Goal: Browse casually: Explore the website without a specific task or goal

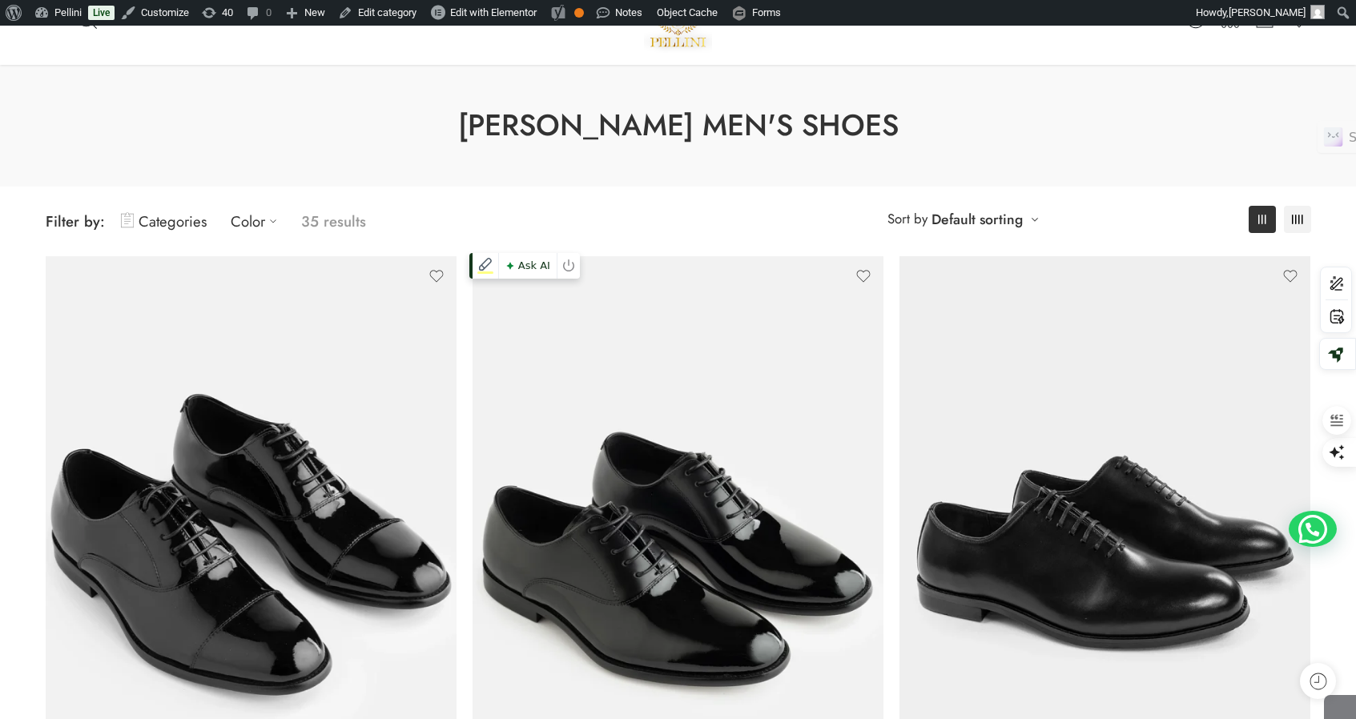
scroll to position [331, 0]
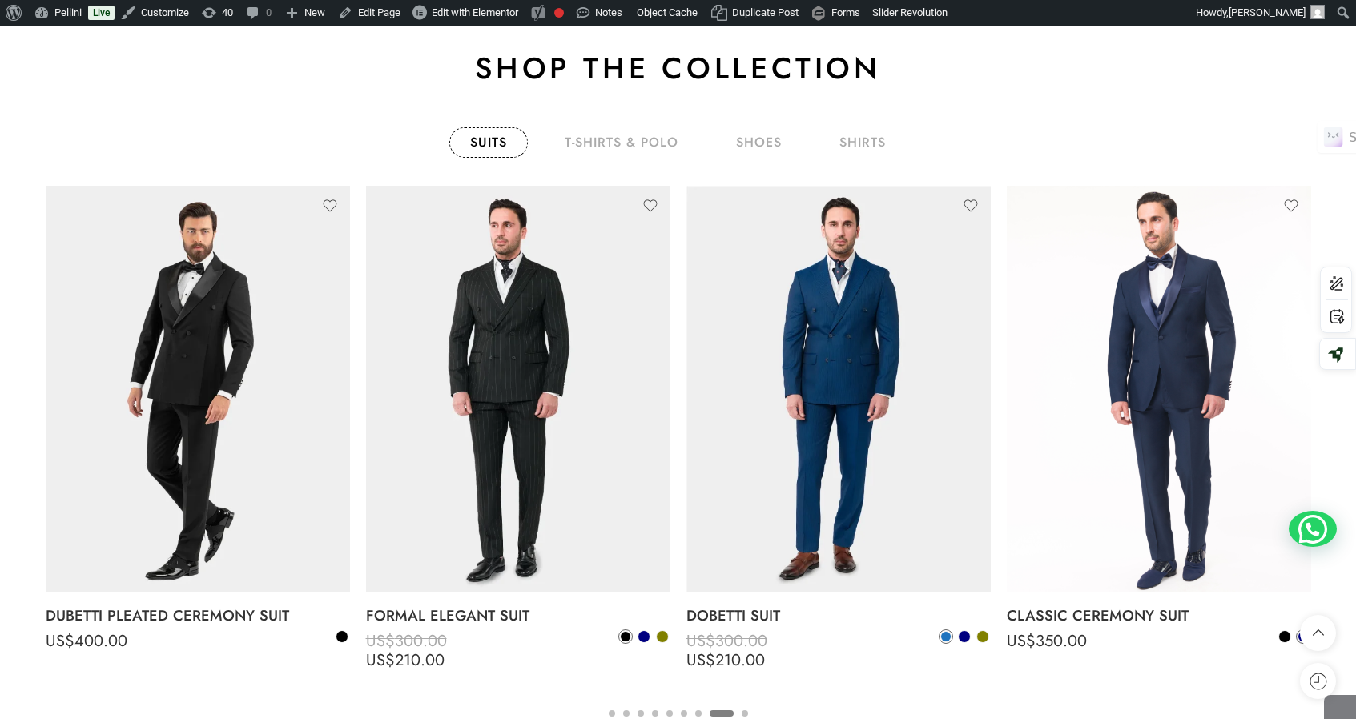
scroll to position [2706, 0]
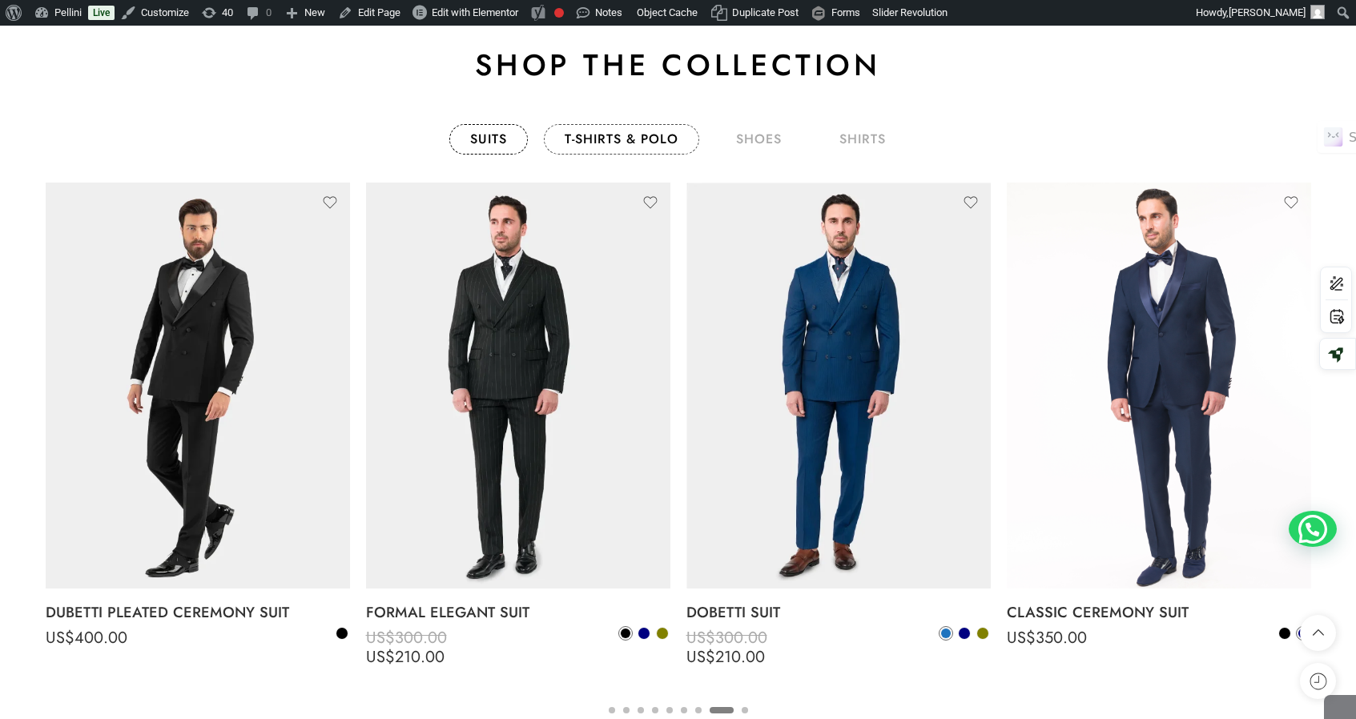
click at [624, 142] on link "T-Shirts & Polo" at bounding box center [621, 139] width 155 height 30
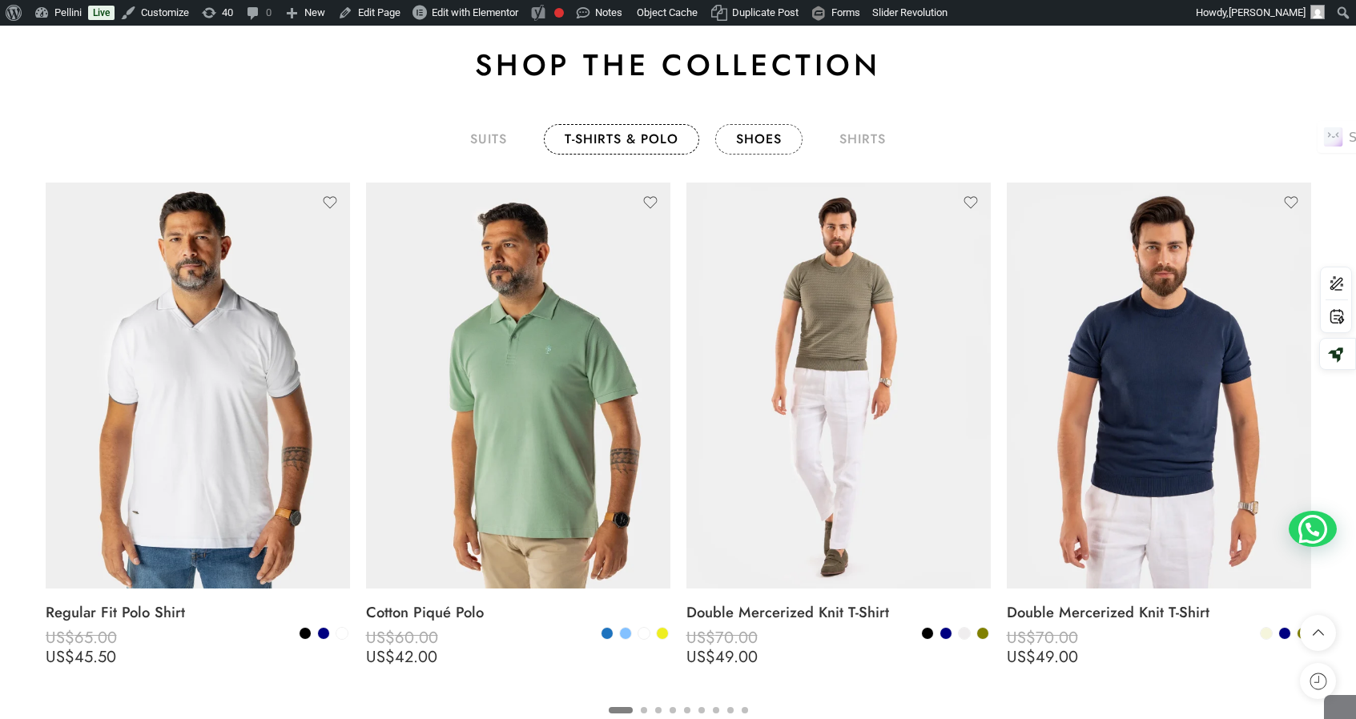
click at [746, 142] on link "shoes" at bounding box center [758, 139] width 87 height 30
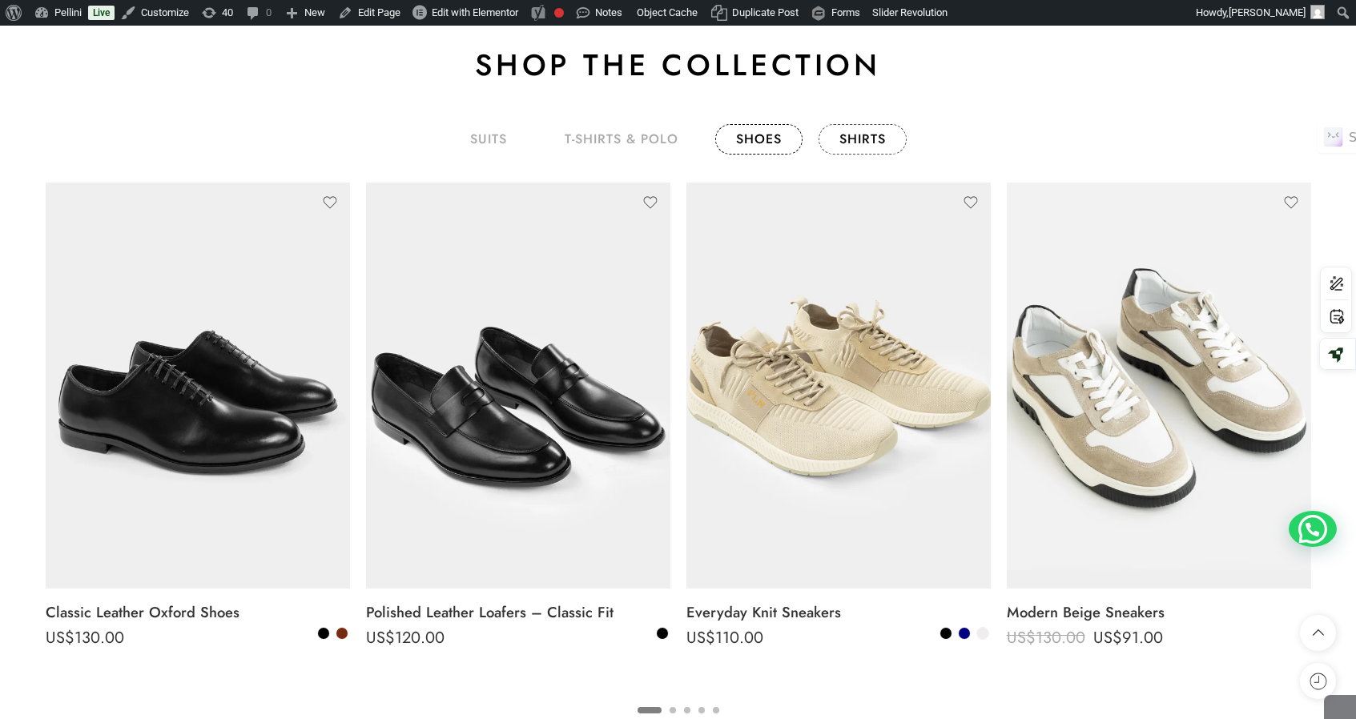
click at [847, 139] on link "shirts" at bounding box center [862, 139] width 88 height 30
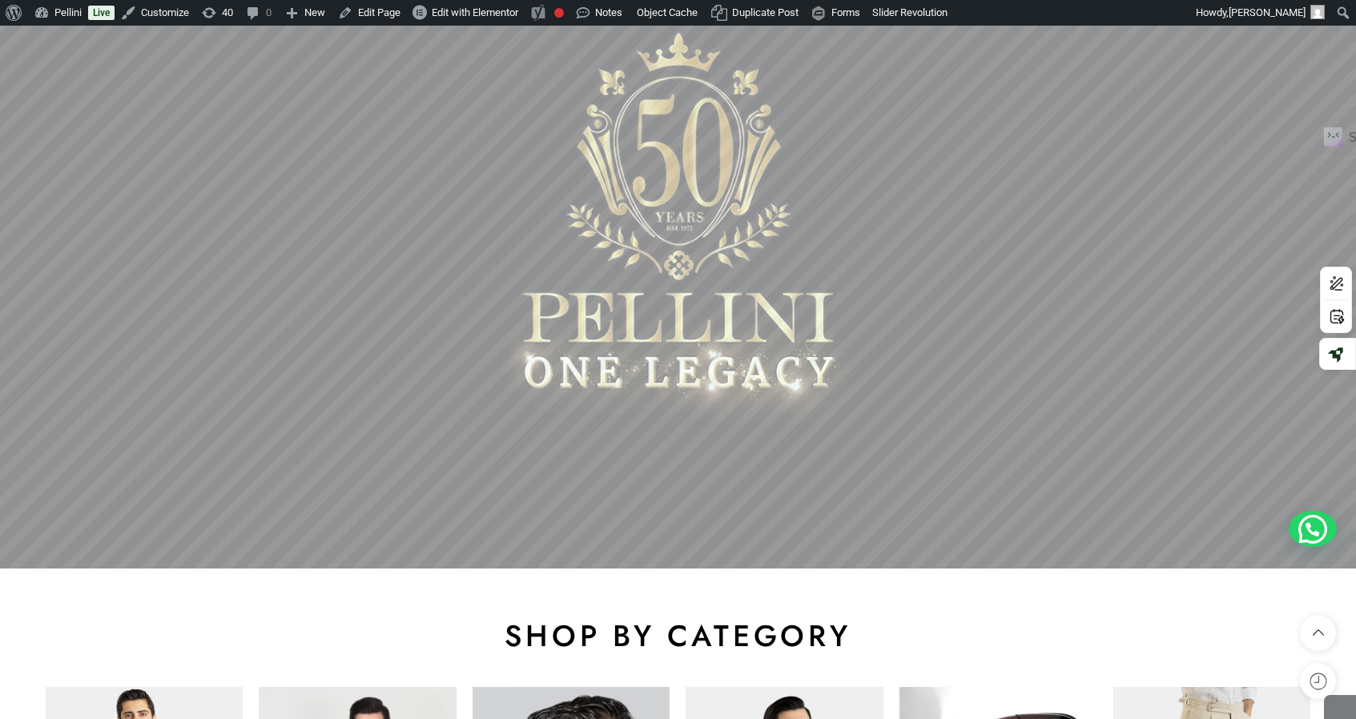
scroll to position [199, 0]
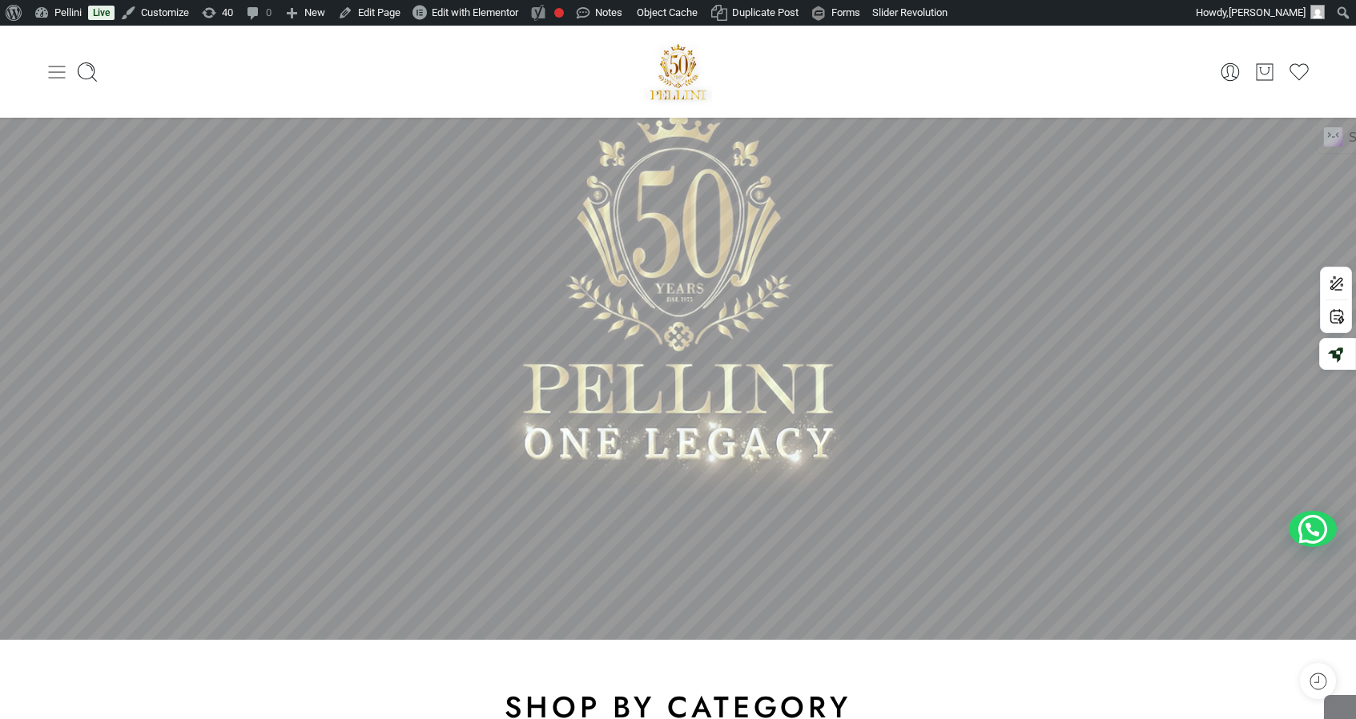
click at [54, 78] on icon at bounding box center [57, 72] width 22 height 22
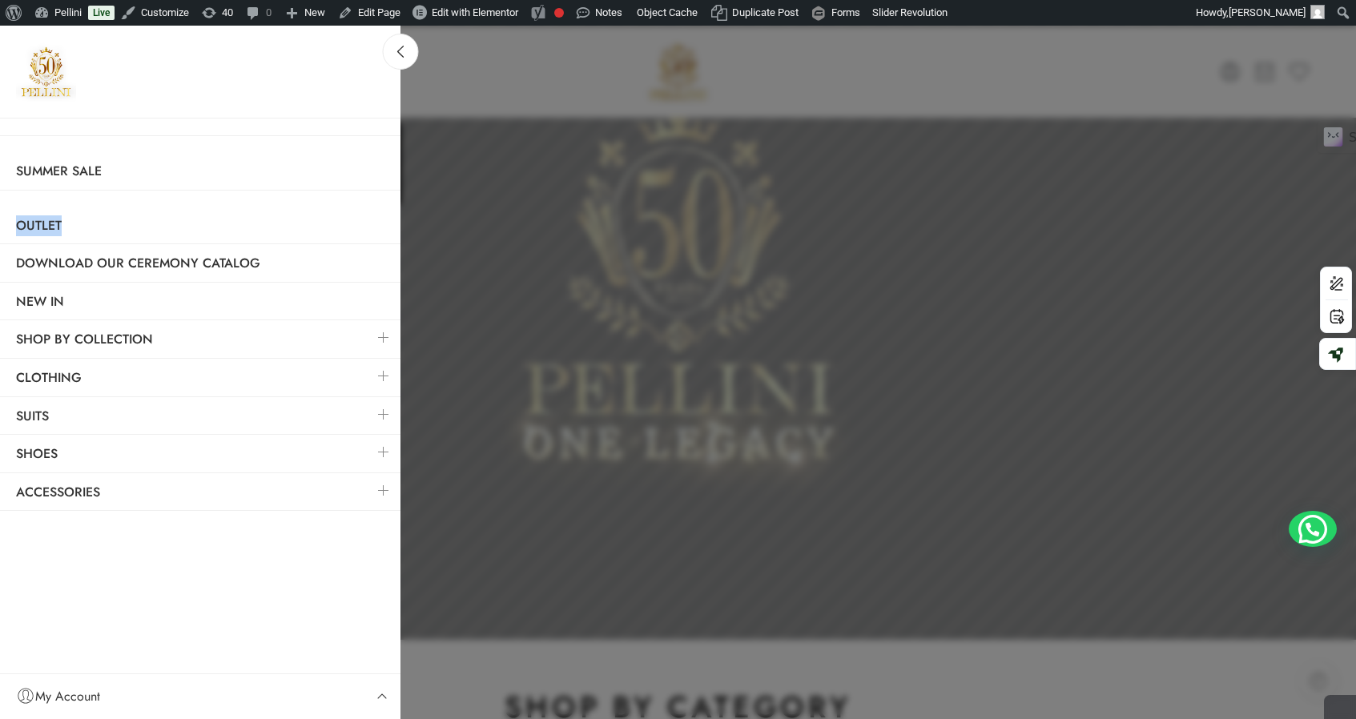
click at [384, 376] on link at bounding box center [384, 376] width 34 height 34
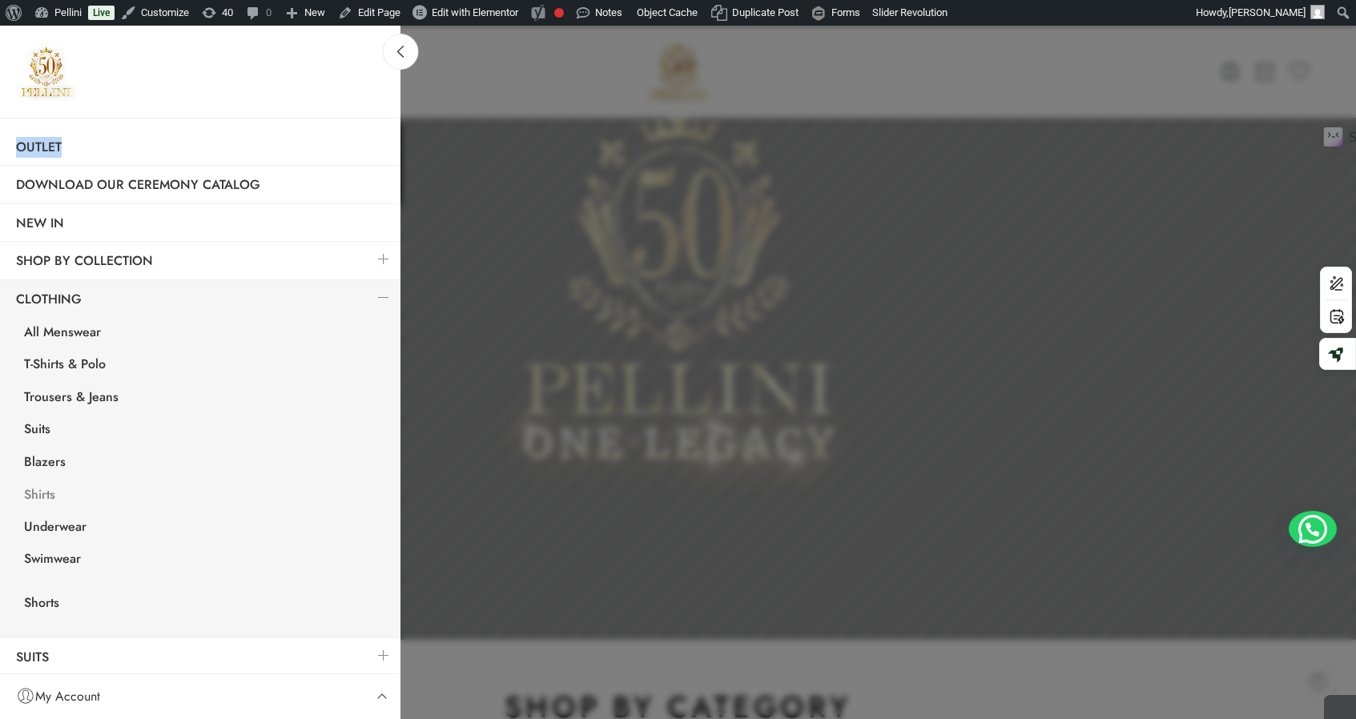
scroll to position [82, 0]
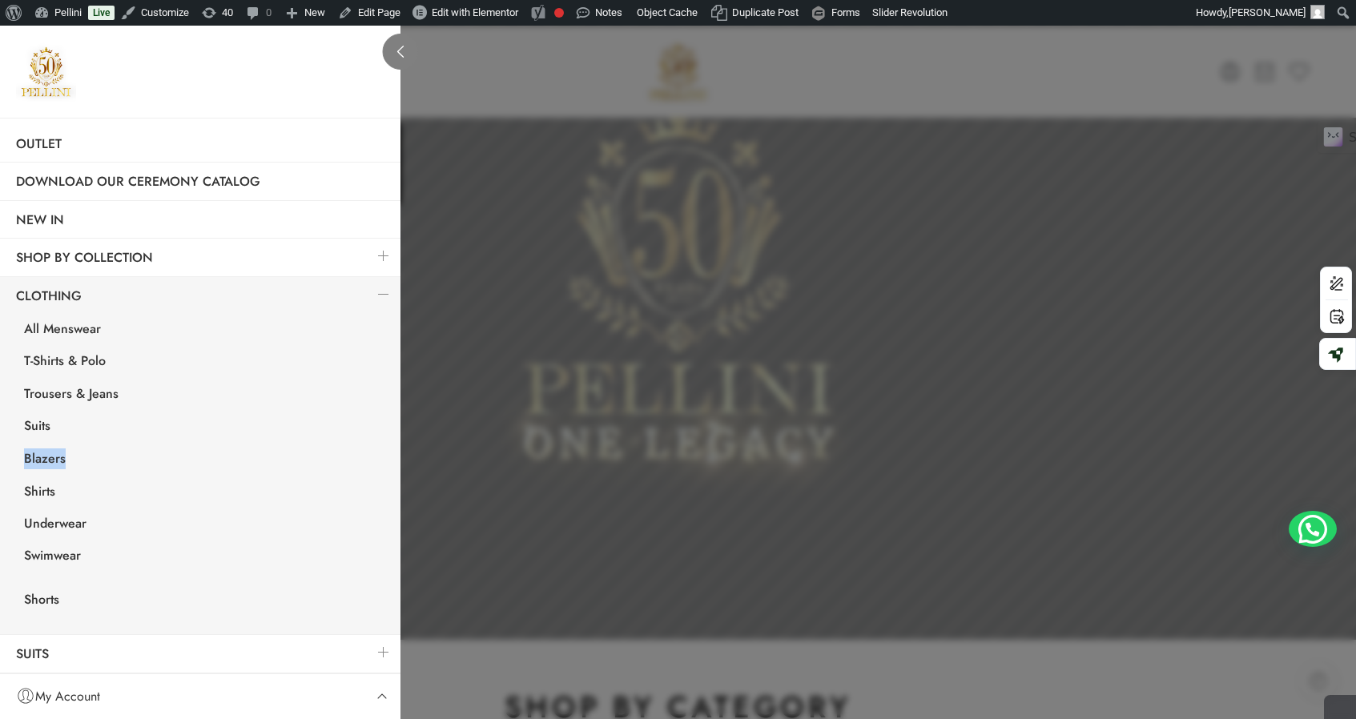
click at [404, 56] on icon at bounding box center [401, 52] width 12 height 12
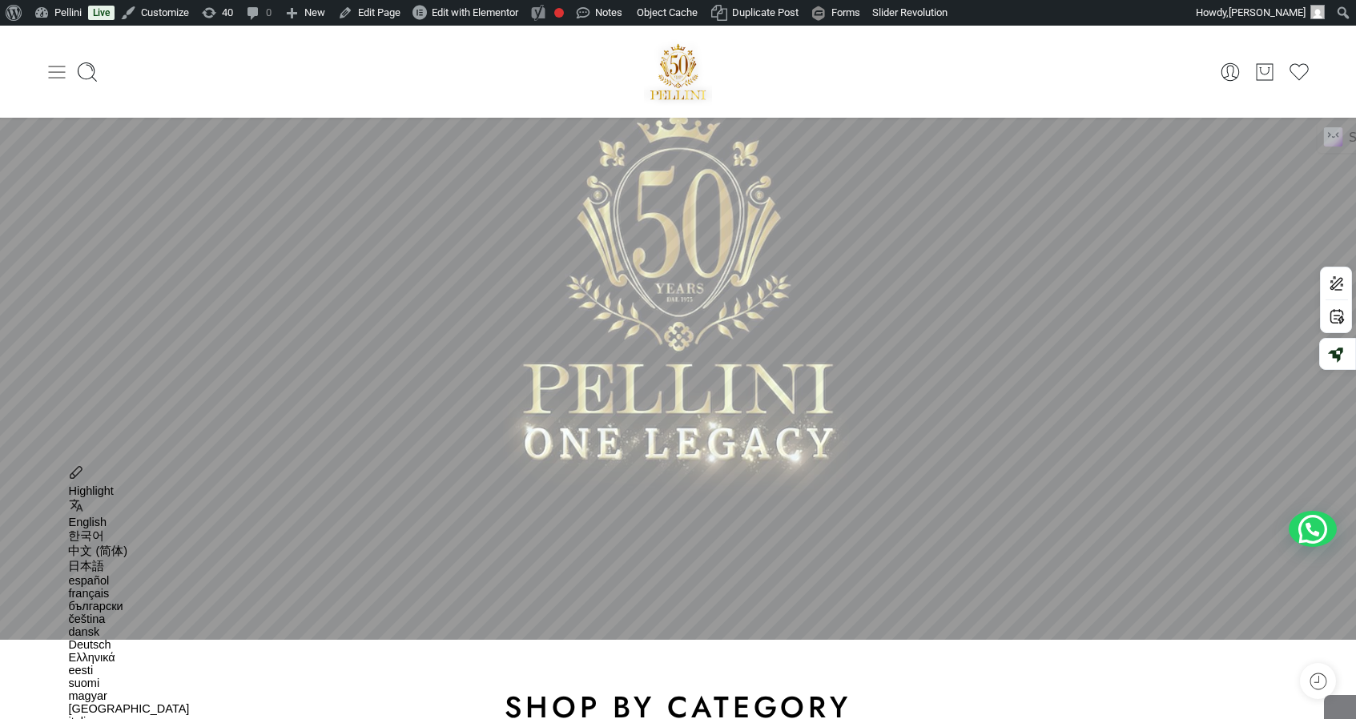
click at [47, 69] on icon at bounding box center [57, 72] width 22 height 22
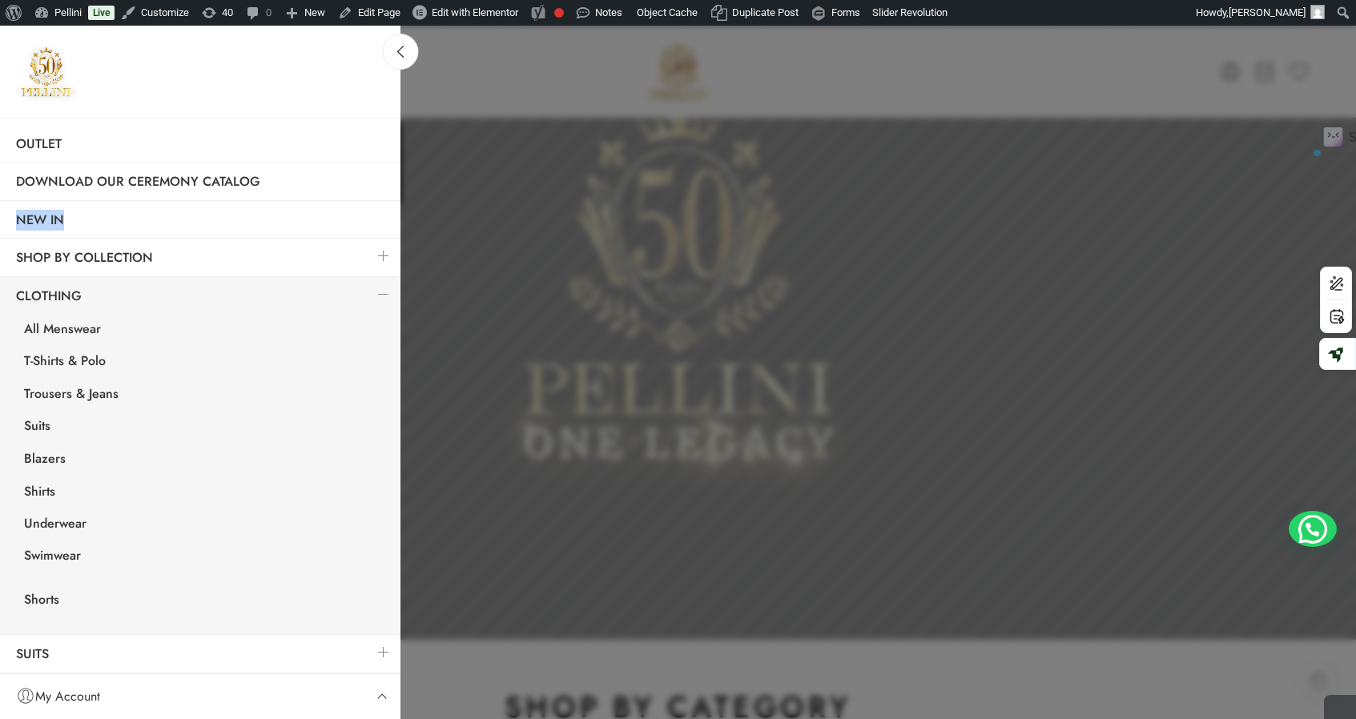
click at [372, 293] on link at bounding box center [384, 294] width 34 height 34
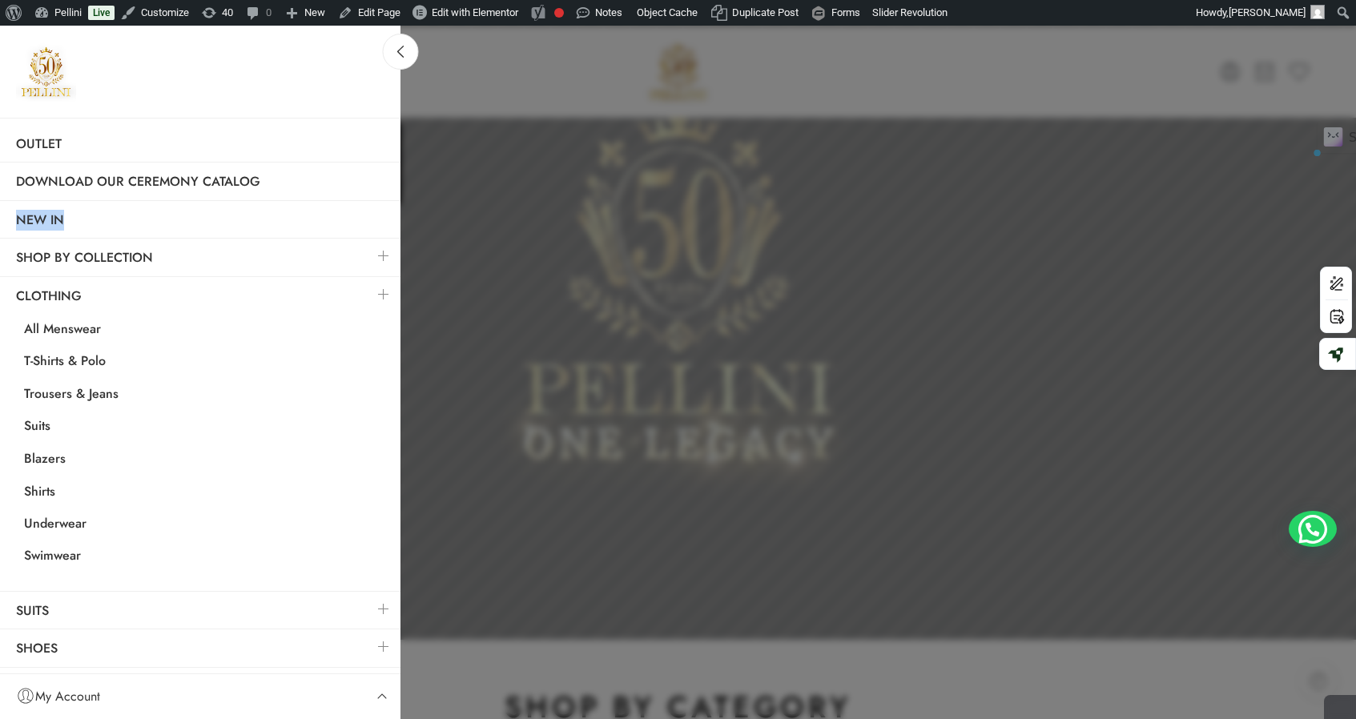
scroll to position [0, 0]
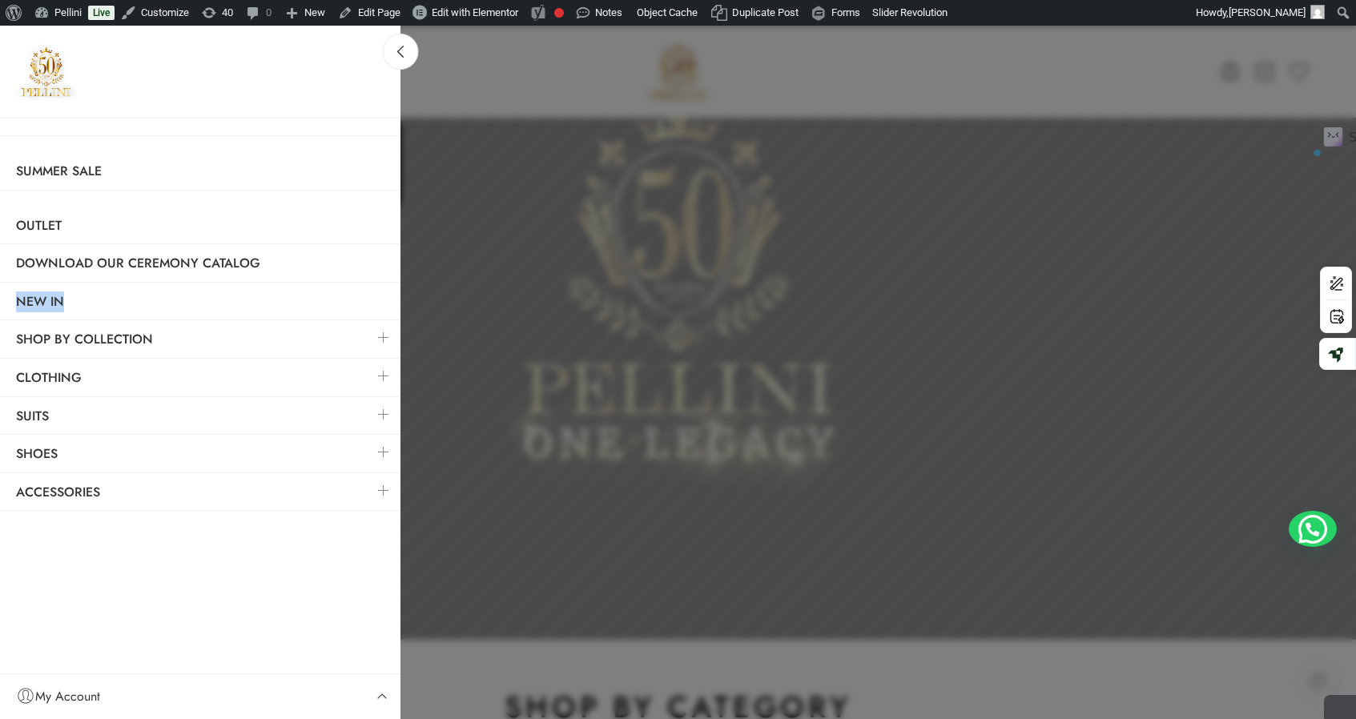
click at [381, 412] on link at bounding box center [384, 414] width 34 height 34
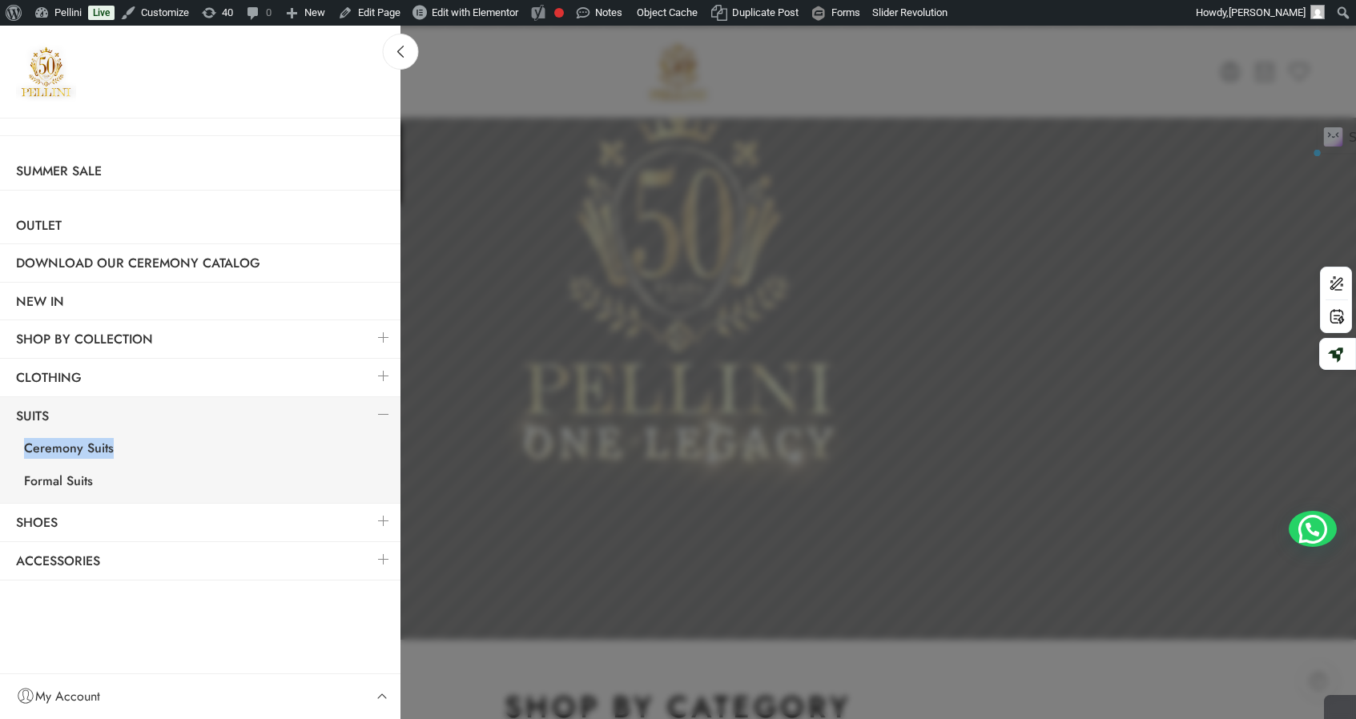
click at [383, 330] on link at bounding box center [384, 337] width 34 height 34
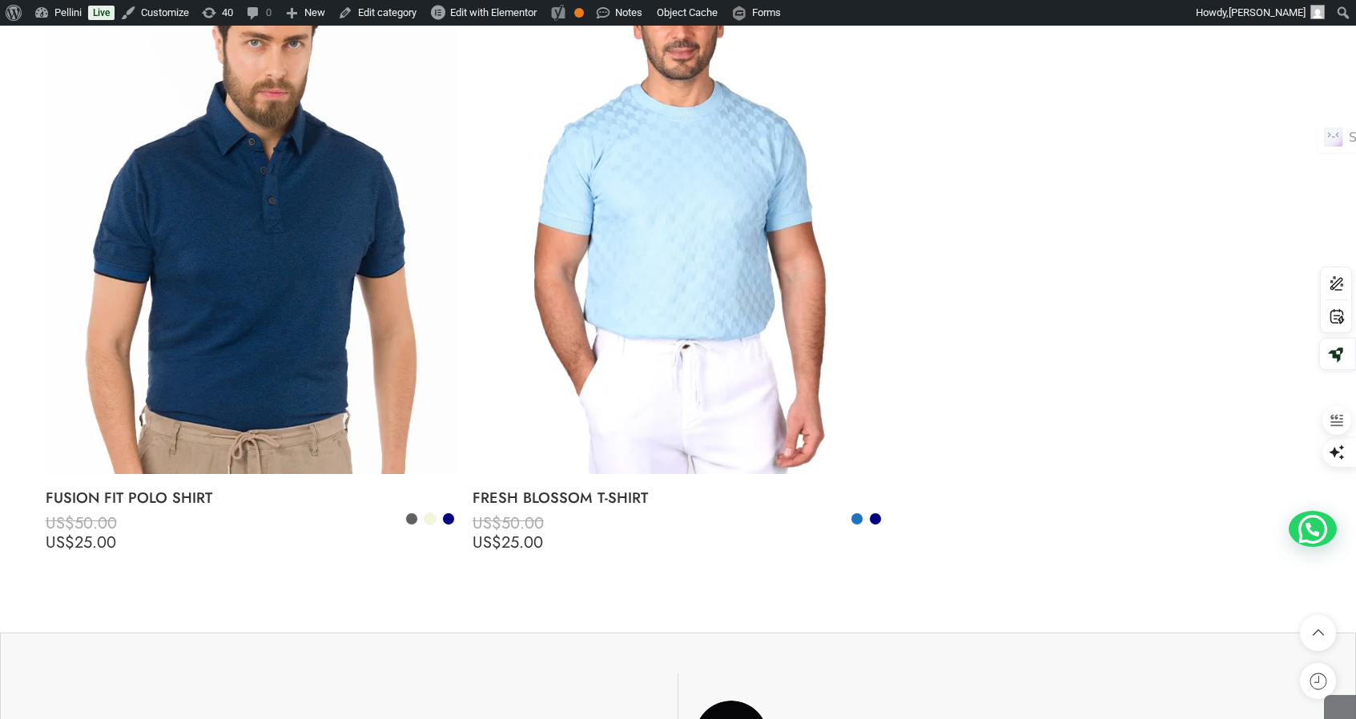
scroll to position [6929, 0]
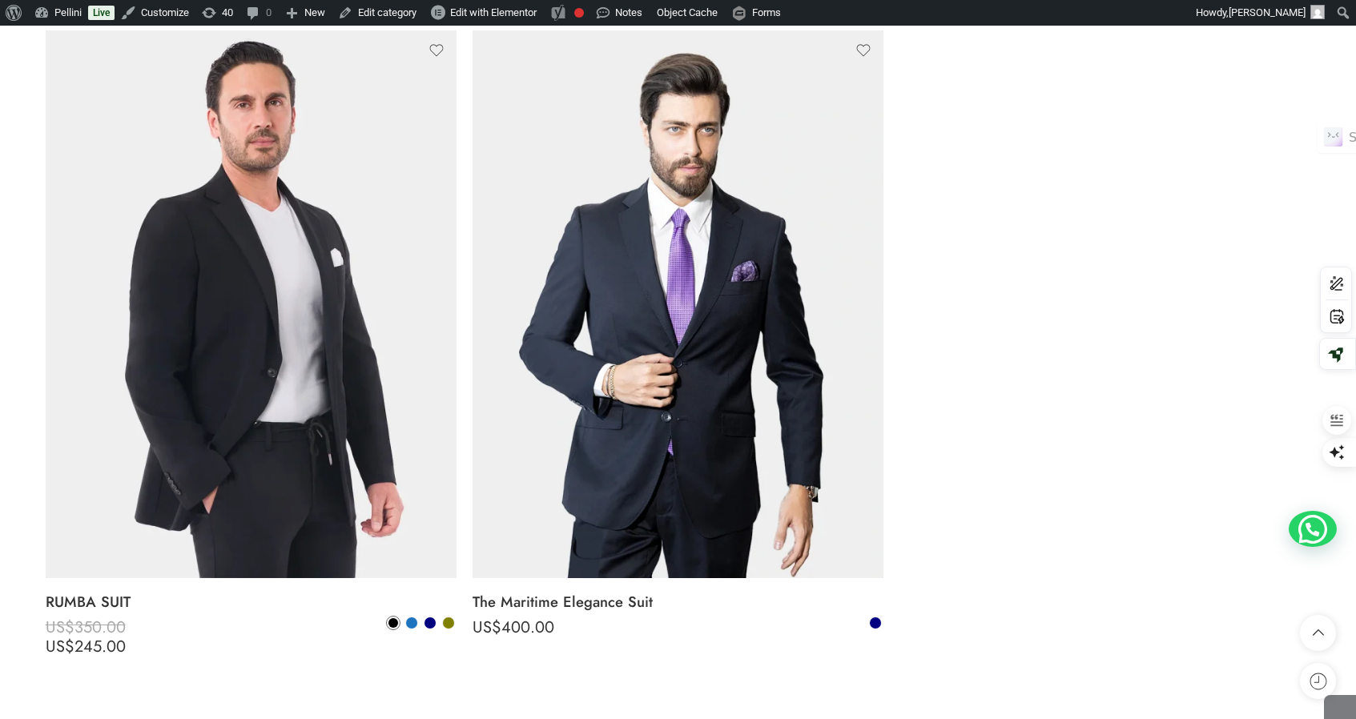
scroll to position [6141, 0]
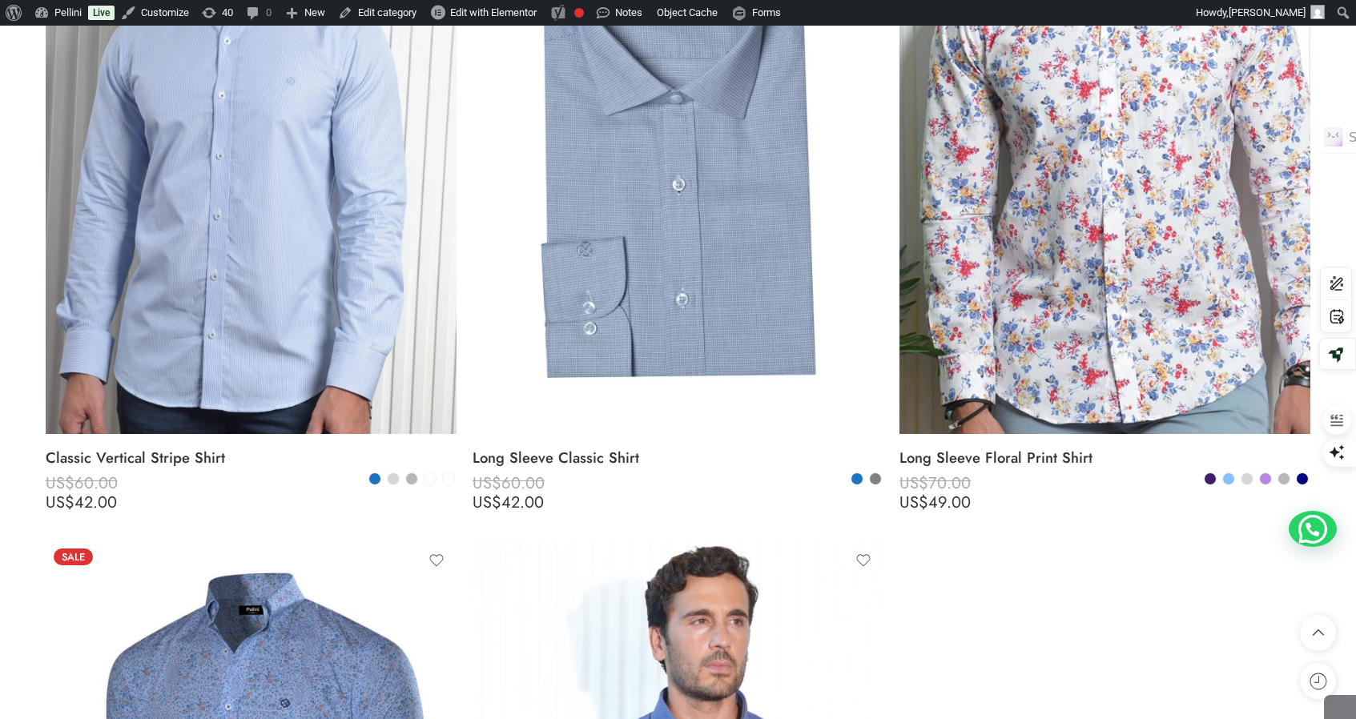
scroll to position [5618, 0]
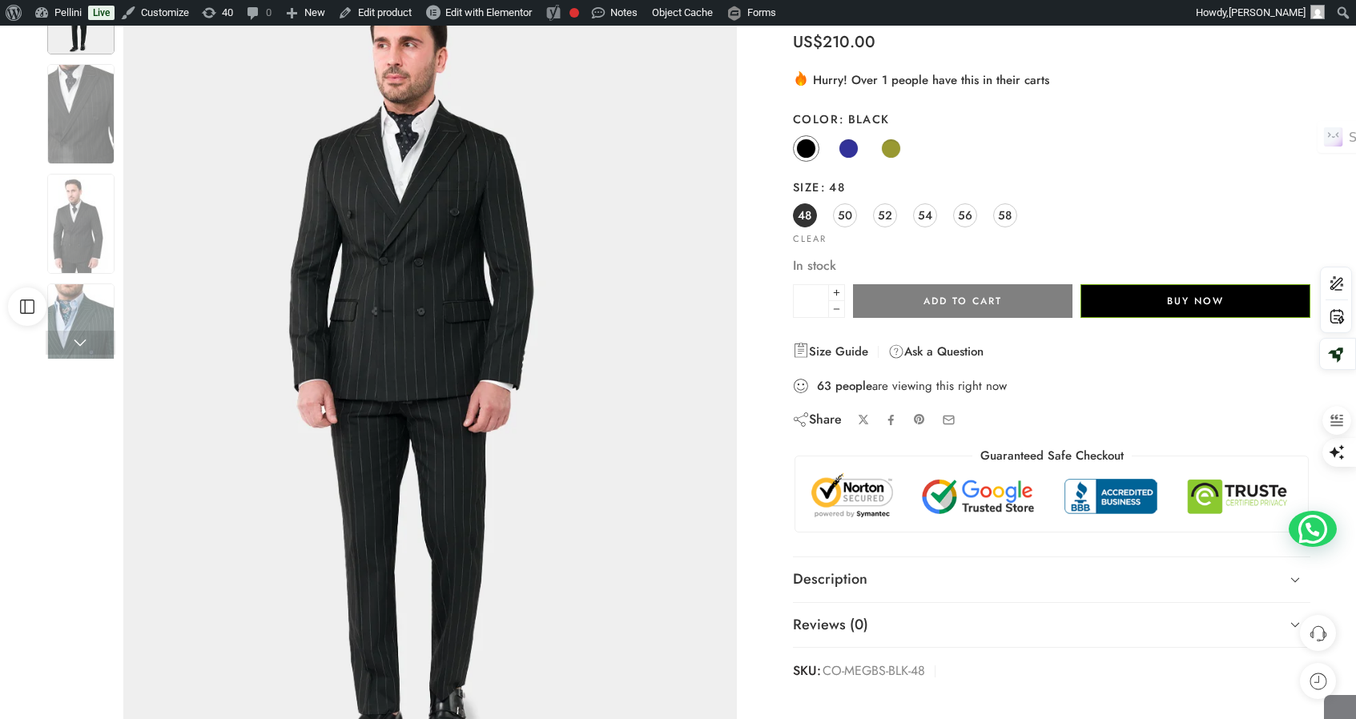
scroll to position [251, 0]
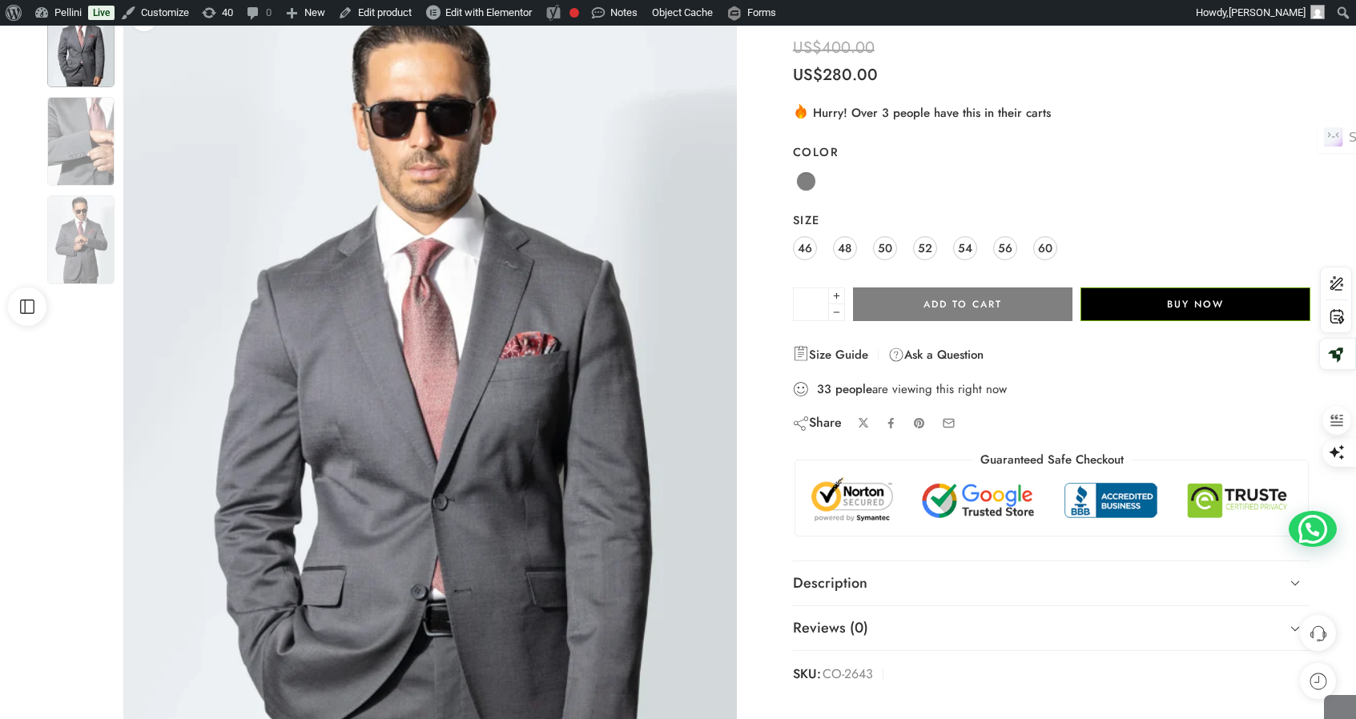
scroll to position [149, 0]
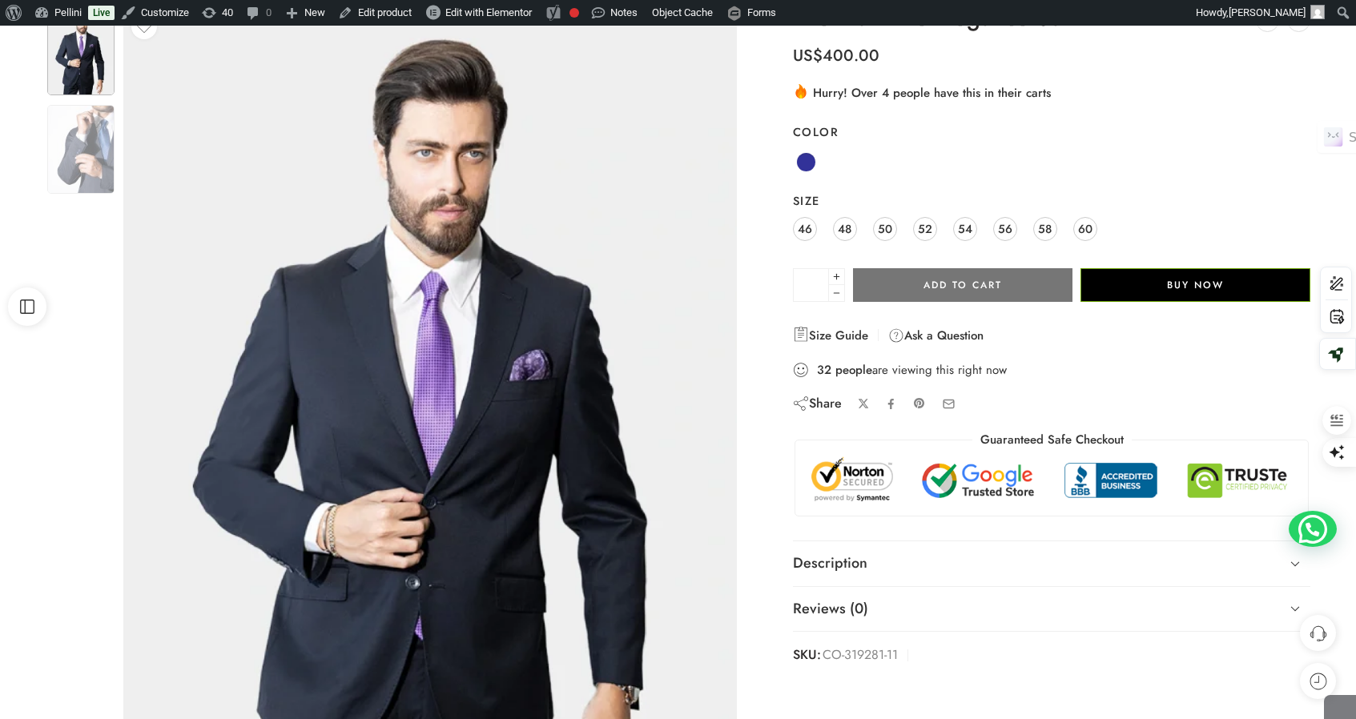
scroll to position [213, 0]
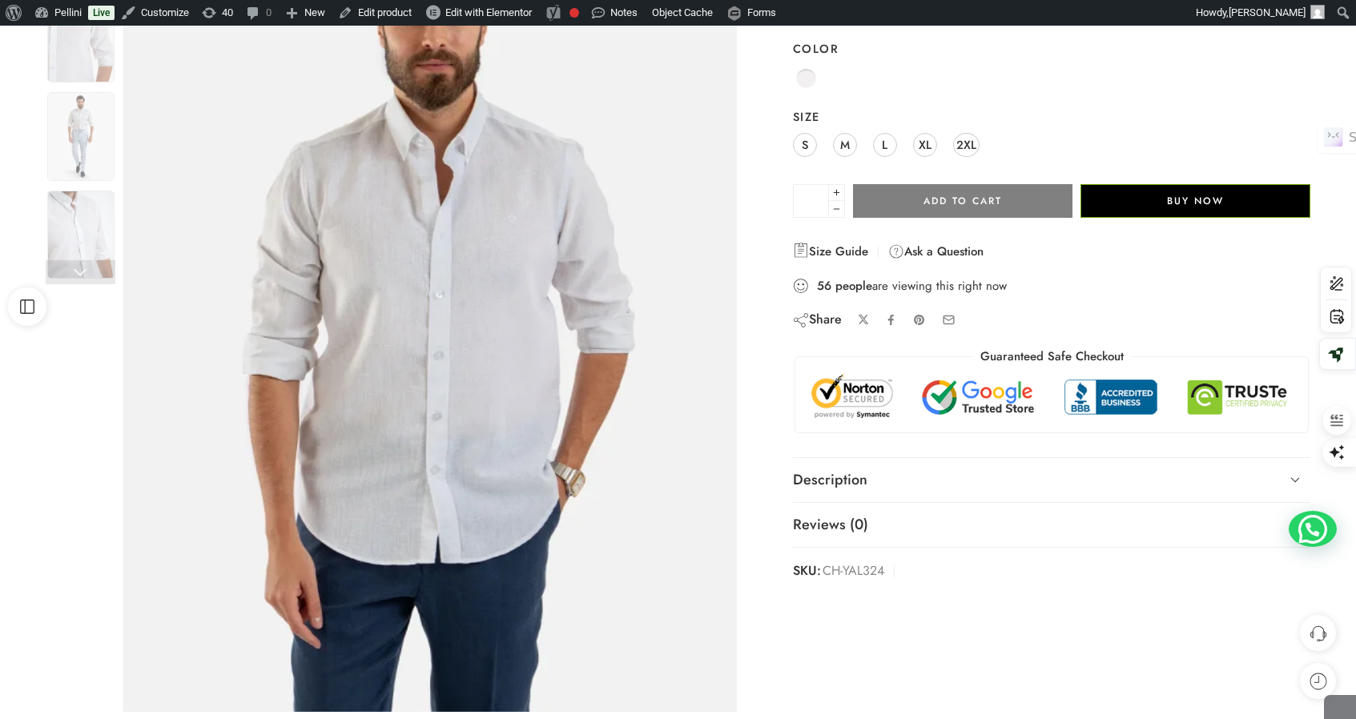
scroll to position [255, 0]
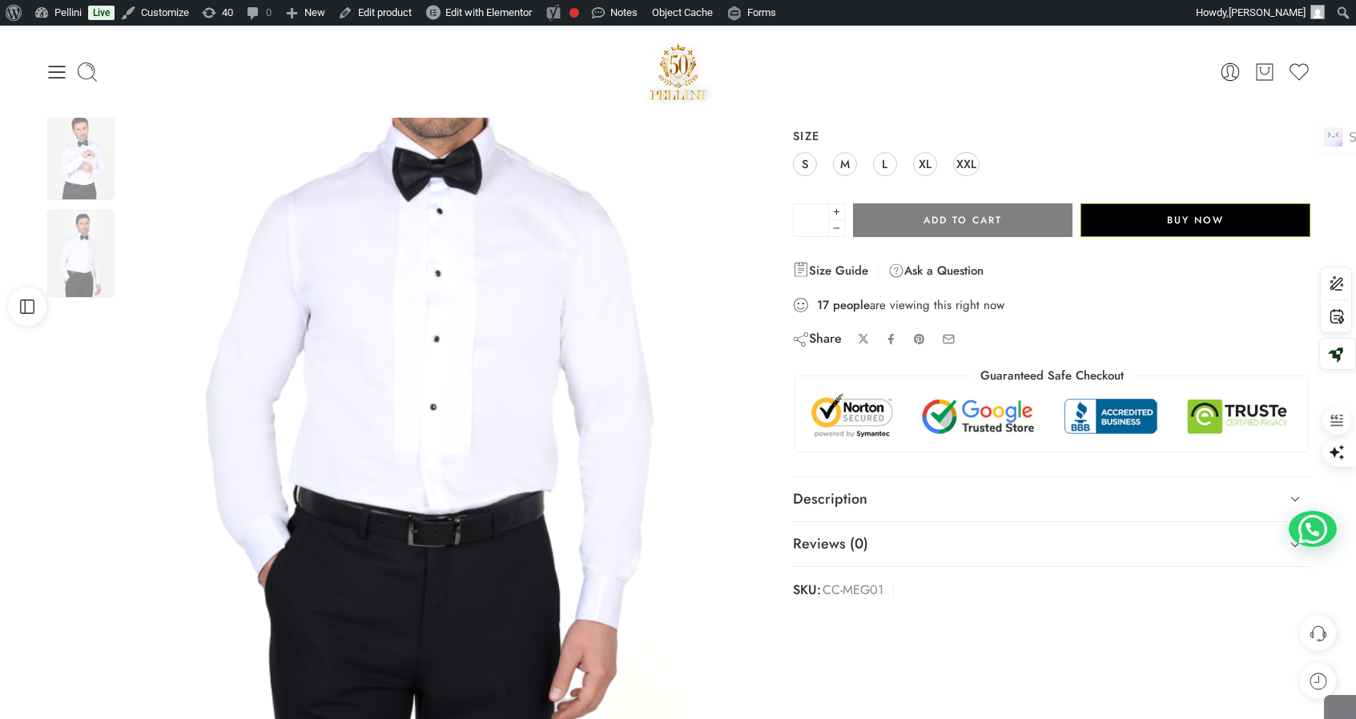
scroll to position [303, 0]
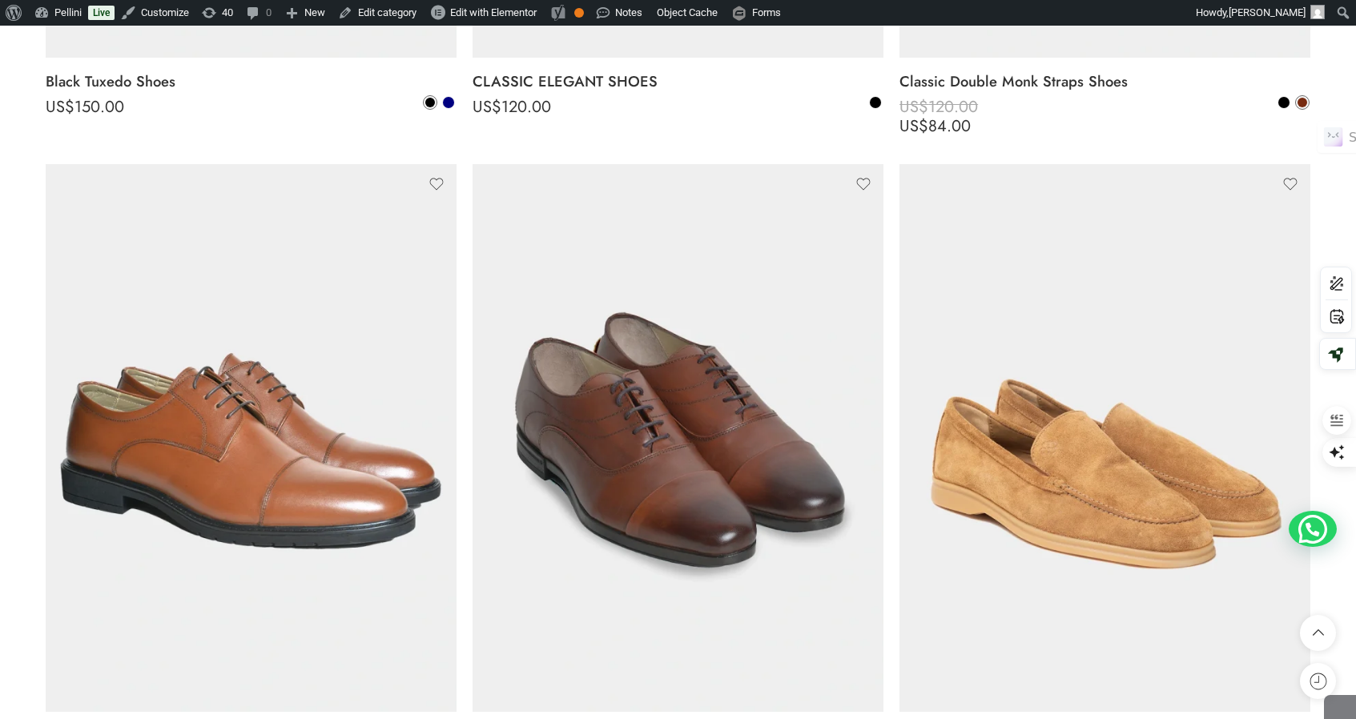
scroll to position [6712, 0]
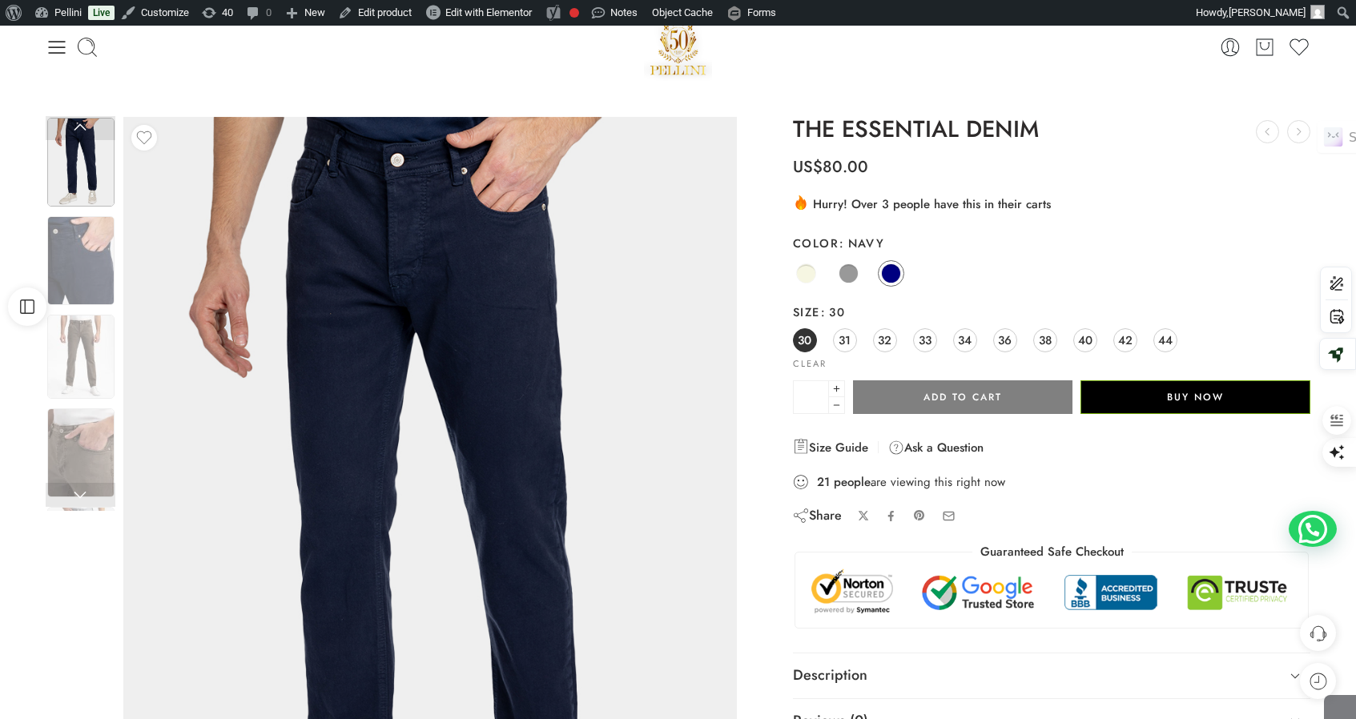
scroll to position [120, 0]
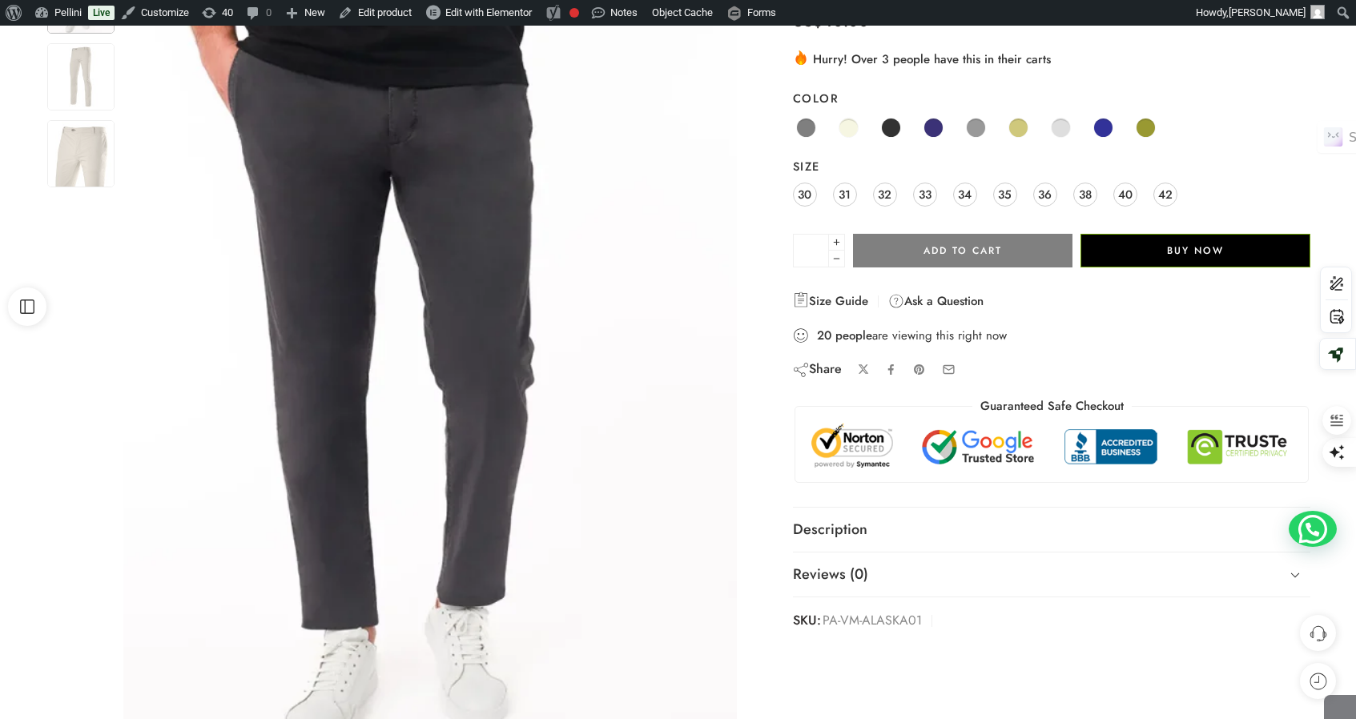
scroll to position [221, 0]
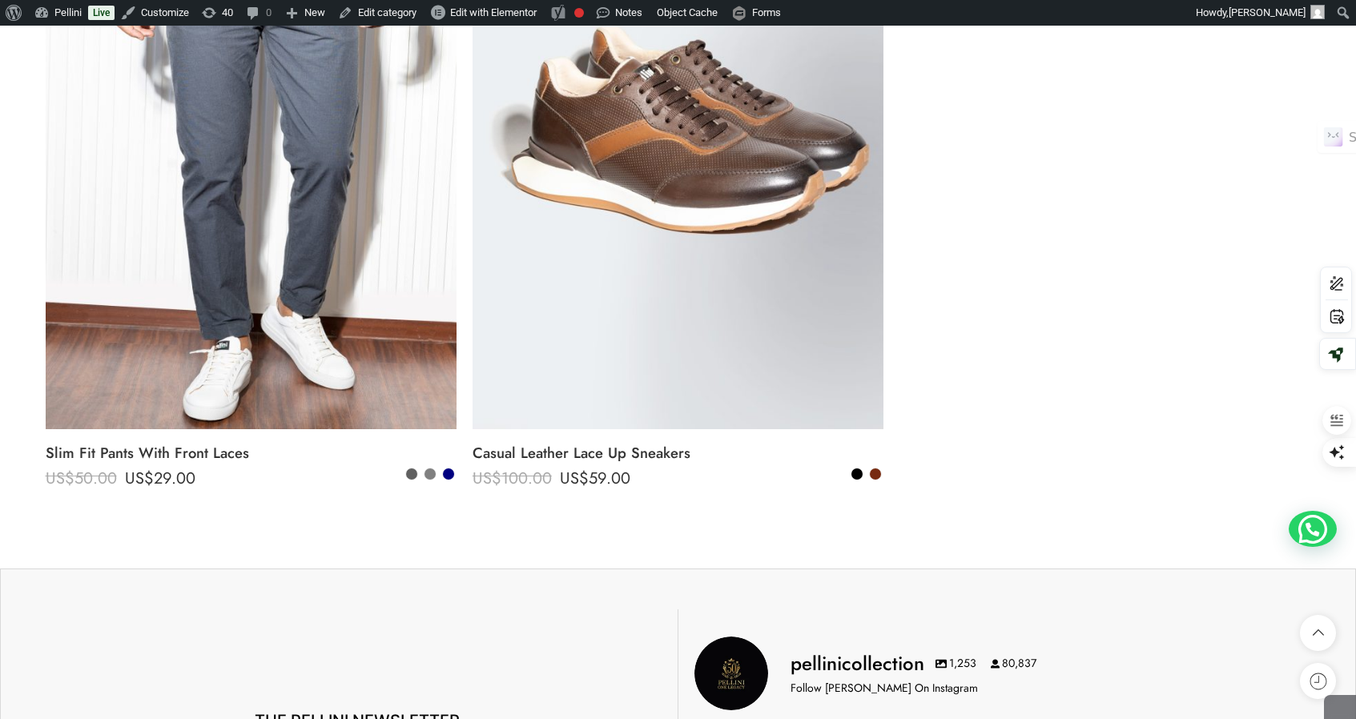
scroll to position [2366, 0]
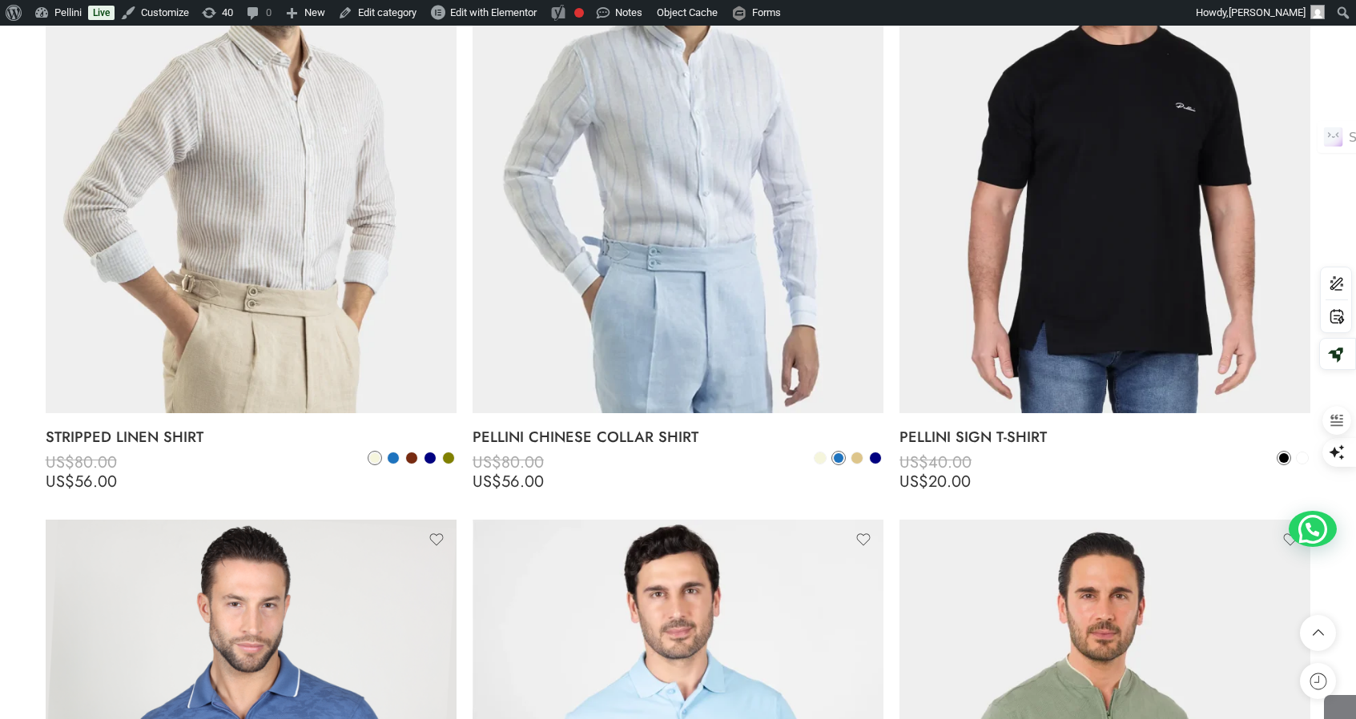
scroll to position [7760, 0]
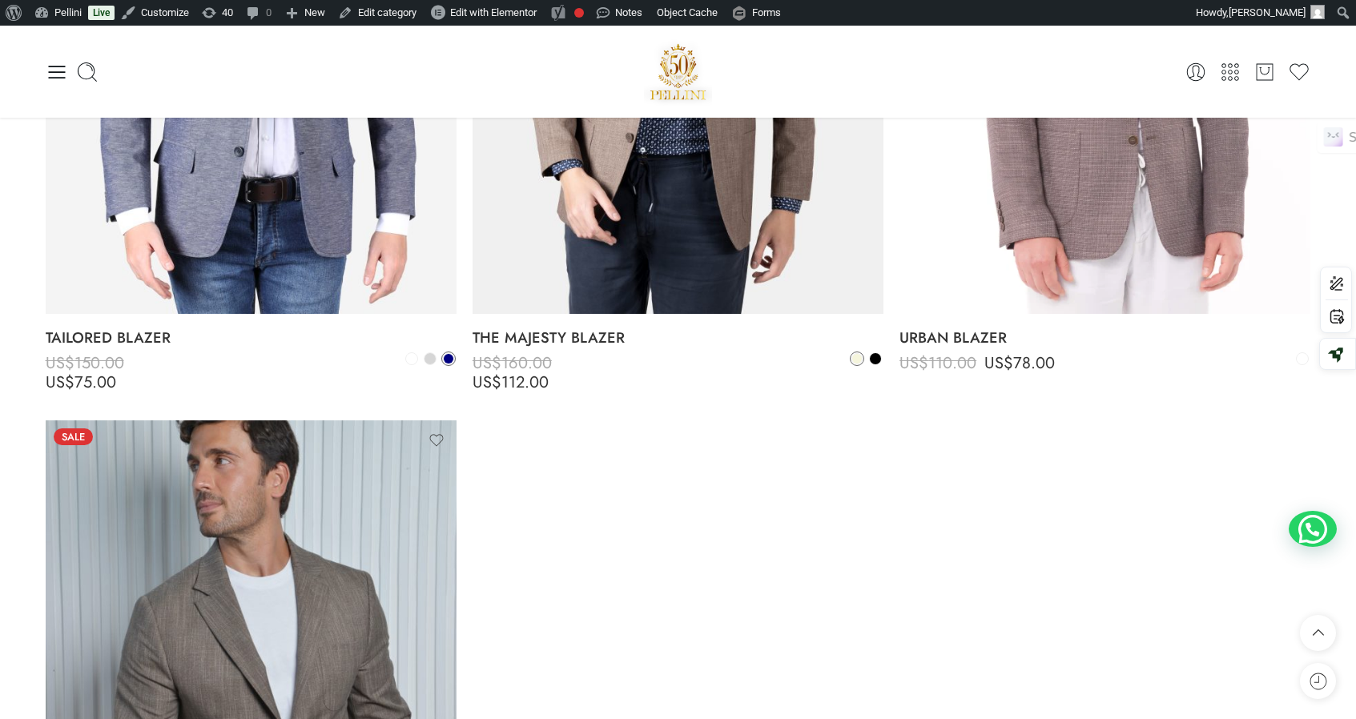
scroll to position [1840, 0]
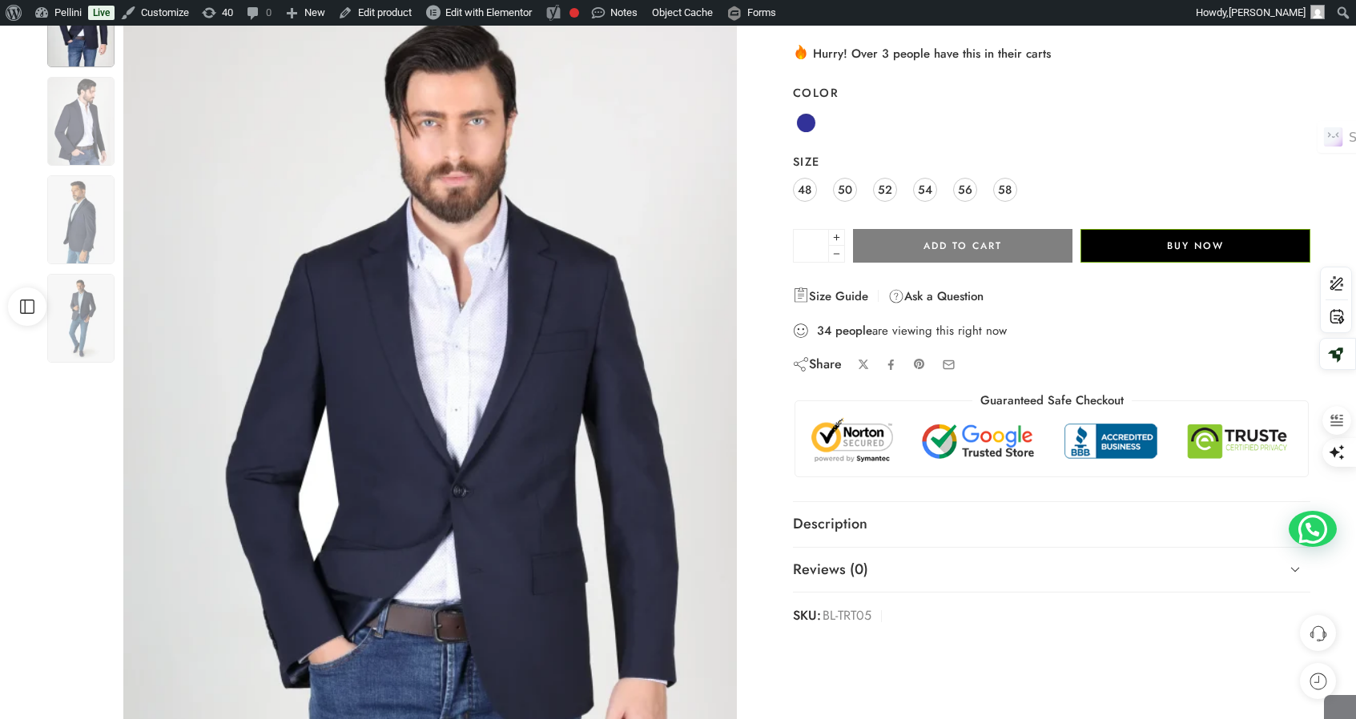
scroll to position [256, 0]
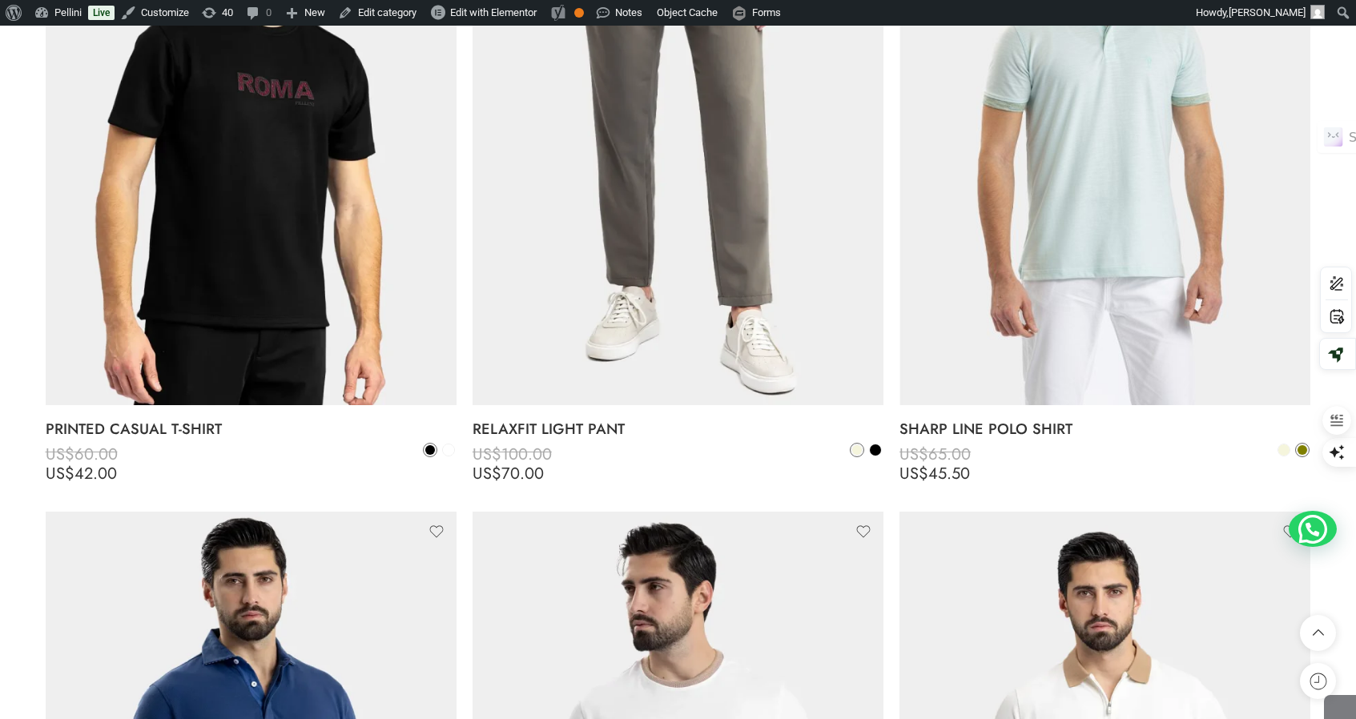
scroll to position [10847, 0]
